Goal: Task Accomplishment & Management: Use online tool/utility

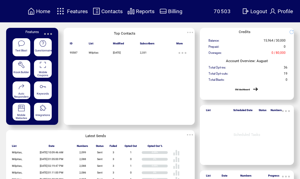
click at [77, 11] on span "Features" at bounding box center [77, 11] width 21 height 6
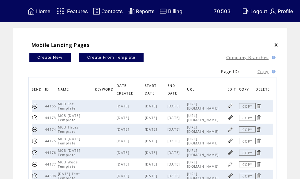
click at [233, 106] on link at bounding box center [230, 106] width 6 height 6
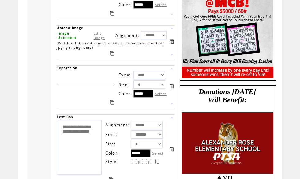
scroll to position [904, 0]
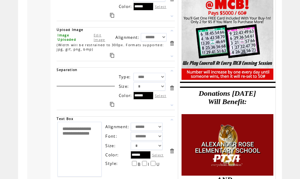
click at [98, 42] on link "Edit Image" at bounding box center [100, 37] width 12 height 9
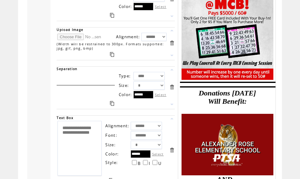
click at [67, 40] on input "file" at bounding box center [80, 37] width 46 height 6
type input "**********"
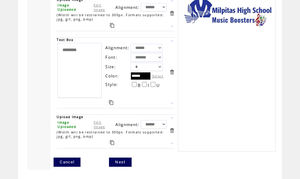
scroll to position [1110, 0]
click at [122, 167] on link "Next" at bounding box center [120, 161] width 22 height 9
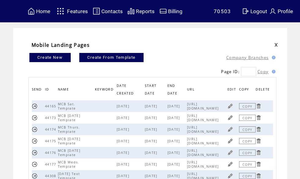
scroll to position [10, 0]
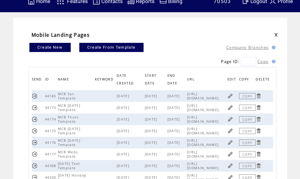
click at [232, 133] on link at bounding box center [230, 131] width 6 height 6
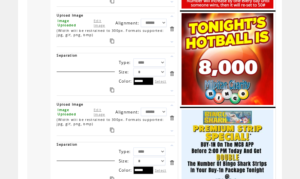
scroll to position [918, 0]
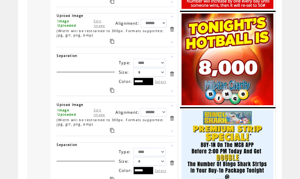
click at [95, 28] on link "Edit Image" at bounding box center [100, 23] width 12 height 9
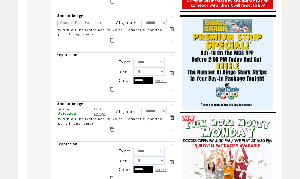
click at [64, 26] on input "file" at bounding box center [80, 23] width 46 height 6
type input "**********"
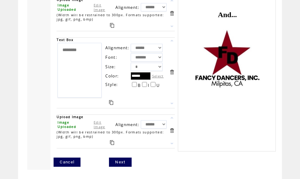
scroll to position [1386, 0]
click at [123, 167] on link "Next" at bounding box center [120, 161] width 22 height 9
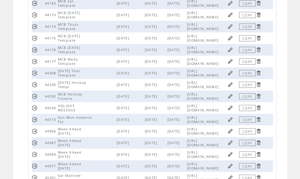
scroll to position [104, 0]
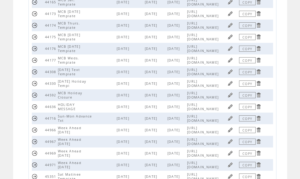
click at [231, 75] on link at bounding box center [230, 72] width 6 height 6
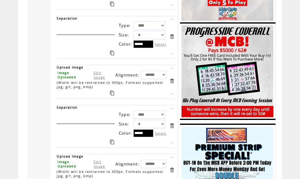
scroll to position [526, 0]
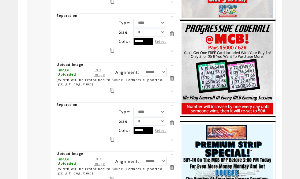
click at [96, 77] on link "Edit Image" at bounding box center [100, 72] width 12 height 9
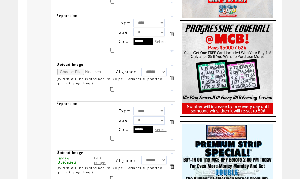
click at [68, 75] on input "file" at bounding box center [80, 71] width 46 height 6
type input "**********"
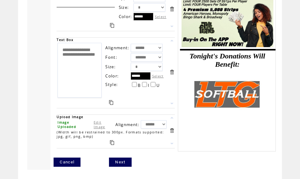
scroll to position [848, 0]
click at [126, 161] on link "Next" at bounding box center [120, 161] width 22 height 9
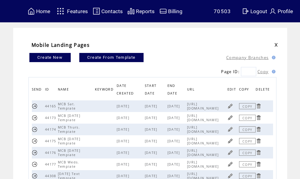
click at [75, 11] on span "Features" at bounding box center [77, 11] width 21 height 6
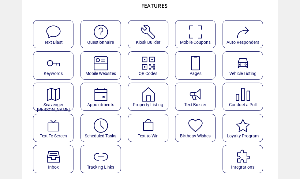
scroll to position [44, 0]
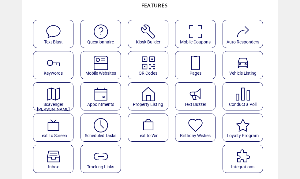
click at [94, 127] on img at bounding box center [101, 125] width 16 height 16
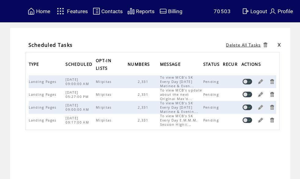
click at [261, 123] on link at bounding box center [260, 120] width 6 height 6
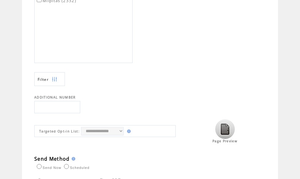
scroll to position [208, 0]
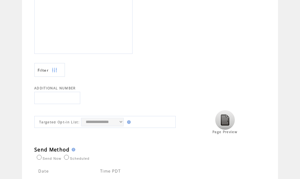
click at [229, 124] on img at bounding box center [225, 120] width 20 height 20
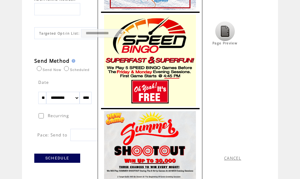
scroll to position [261, 0]
